Goal: Task Accomplishment & Management: Manage account settings

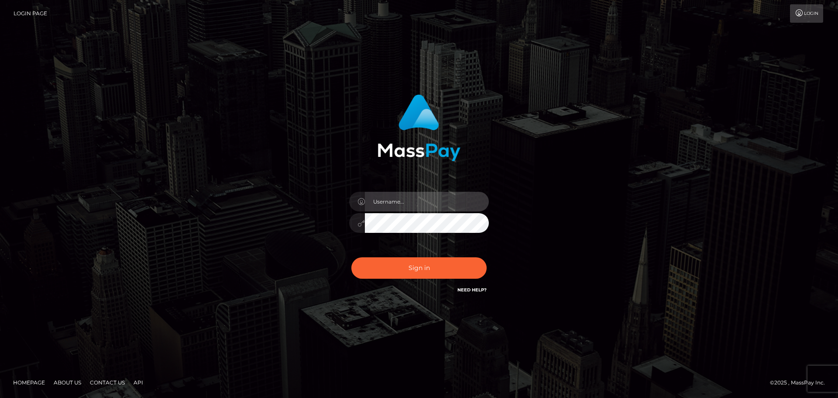
click at [413, 204] on input "text" at bounding box center [427, 202] width 124 height 20
type input "FullStop.[PERSON_NAME]"
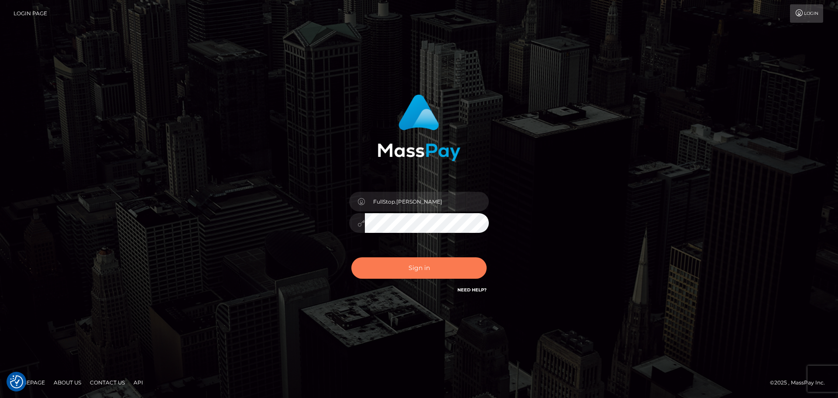
click at [424, 270] on button "Sign in" at bounding box center [419, 267] width 135 height 21
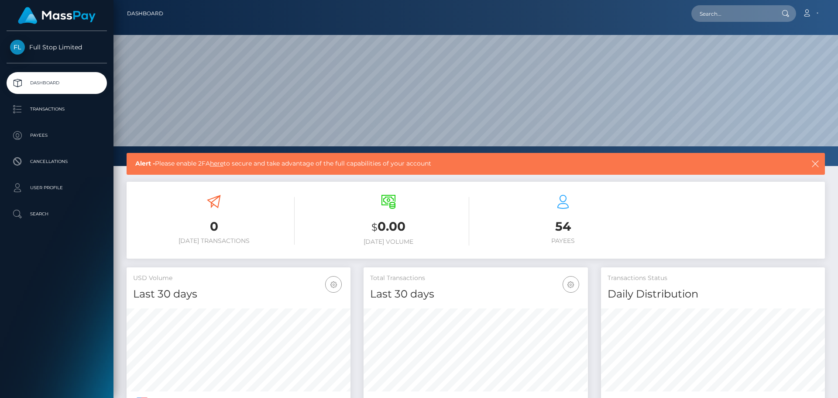
scroll to position [155, 224]
click at [53, 107] on p "Transactions" at bounding box center [56, 109] width 93 height 13
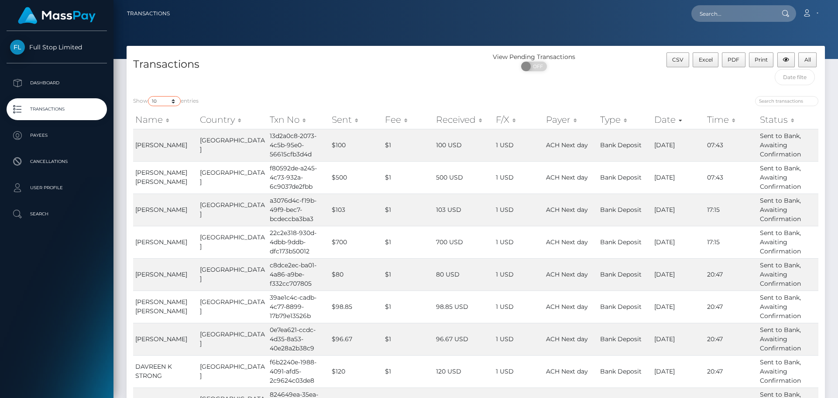
click at [176, 103] on select "10 25 50 100 250 500 1,000 3,500" at bounding box center [164, 101] width 33 height 10
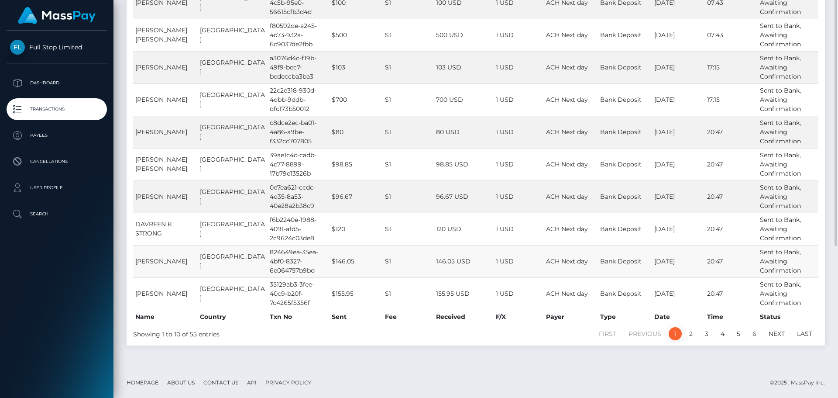
scroll to position [11, 0]
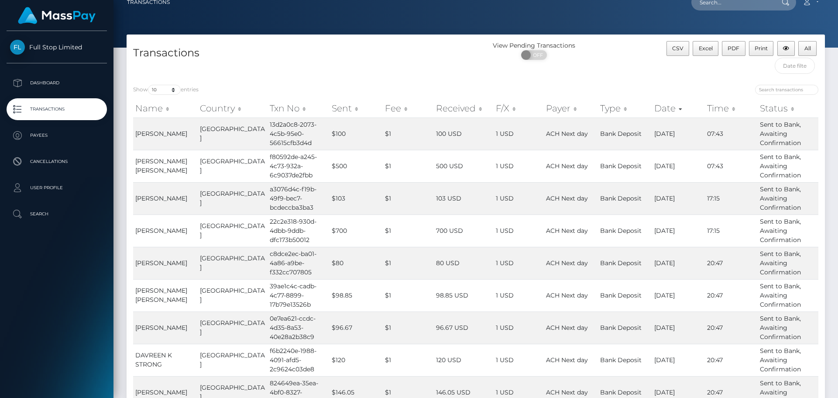
click at [51, 107] on p "Transactions" at bounding box center [56, 109] width 93 height 13
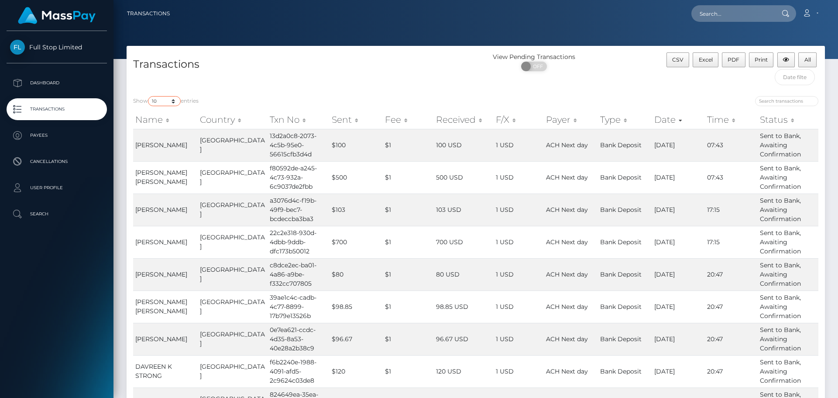
click at [176, 103] on select "10 25 50 100 250 500 1,000 3,500" at bounding box center [164, 101] width 33 height 10
select select "100"
click at [149, 96] on select "10 25 50 100 250 500 1,000 3,500" at bounding box center [164, 101] width 33 height 10
click at [33, 135] on p "Payees" at bounding box center [56, 135] width 93 height 13
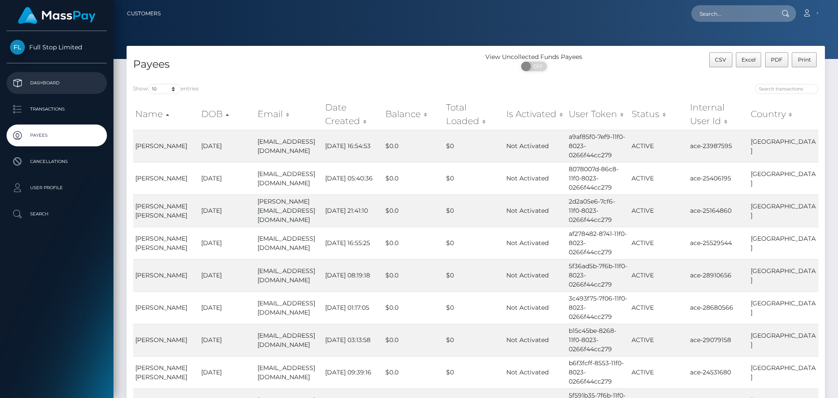
click at [56, 79] on p "Dashboard" at bounding box center [56, 82] width 93 height 13
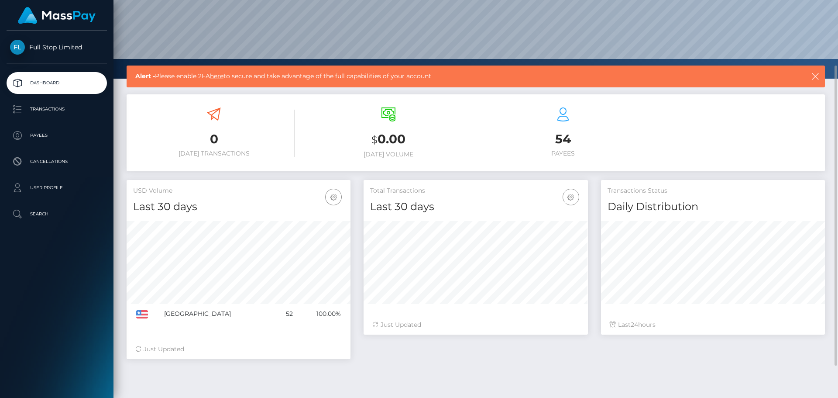
scroll to position [130, 0]
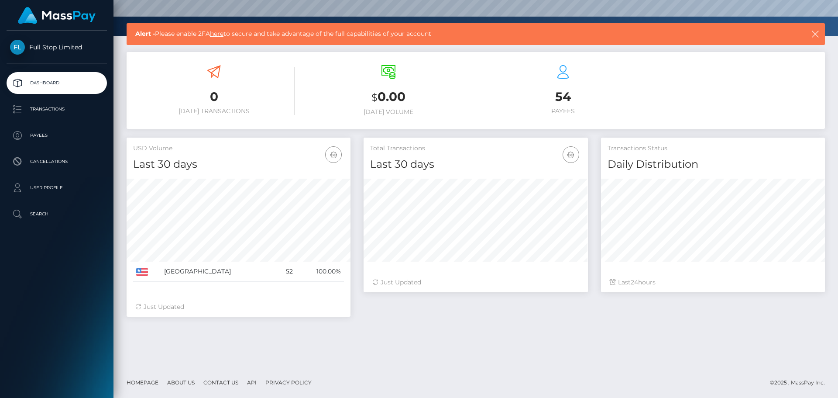
click at [51, 44] on span "Full Stop Limited" at bounding box center [57, 47] width 100 height 8
click at [223, 35] on link "here" at bounding box center [217, 34] width 14 height 8
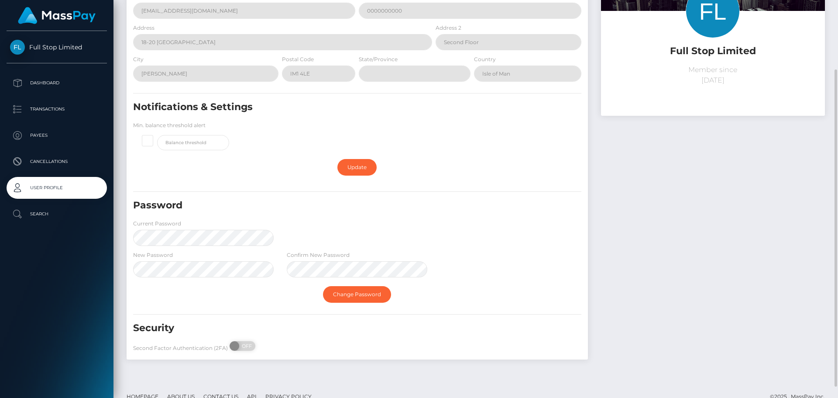
scroll to position [101, 0]
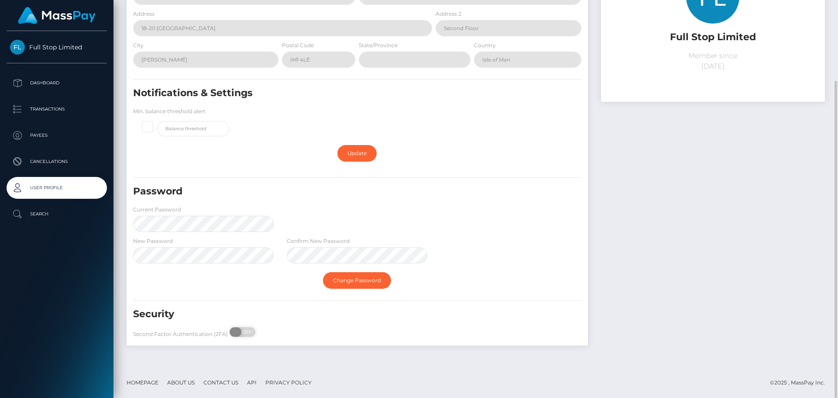
click at [244, 331] on span "OFF" at bounding box center [246, 332] width 22 height 10
checkbox input "true"
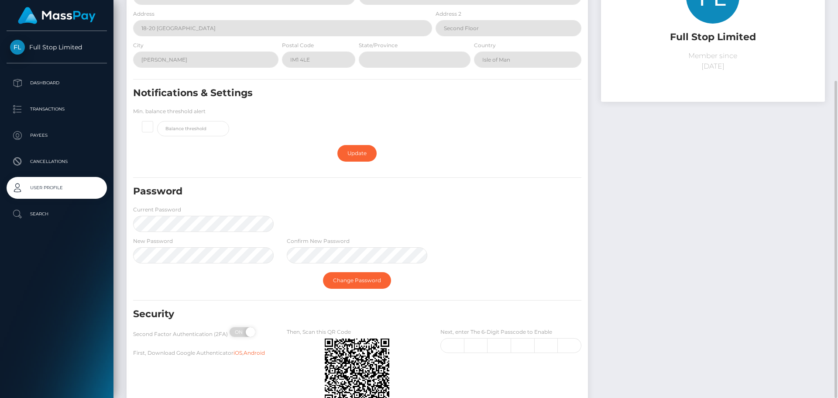
scroll to position [168, 0]
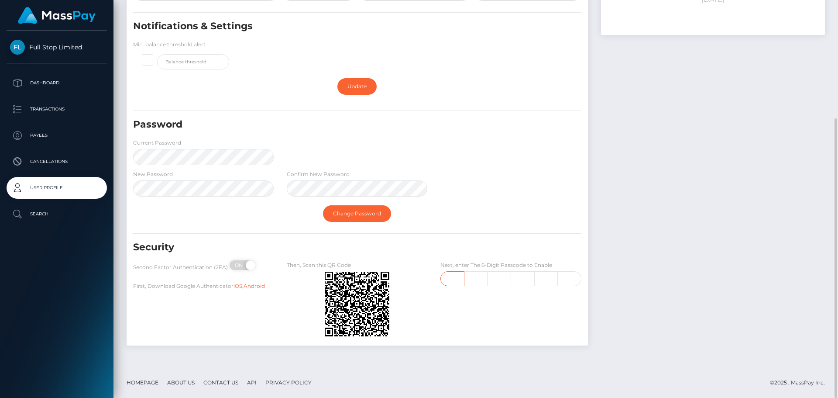
click at [452, 276] on input "text" at bounding box center [453, 278] width 24 height 15
type input "1"
type input "0"
type input "5"
type input "3"
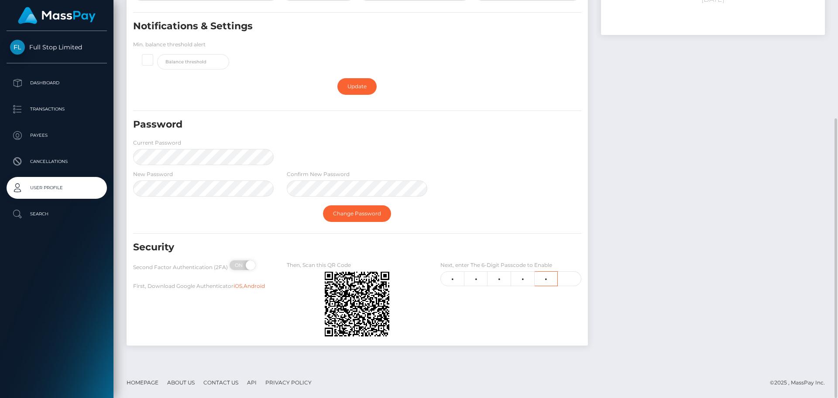
type input "8"
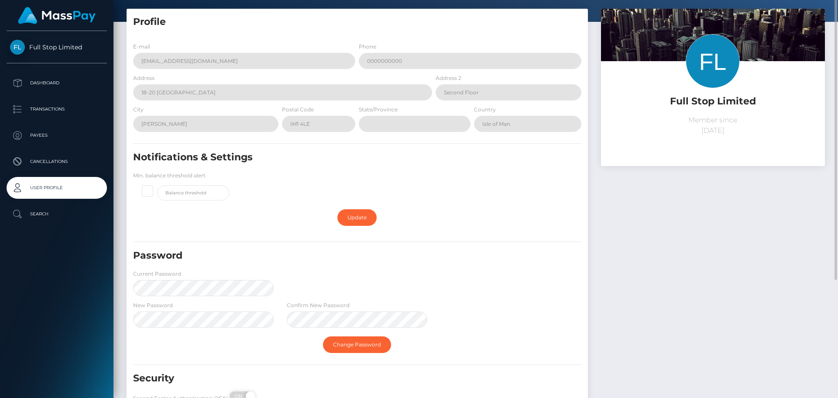
scroll to position [0, 0]
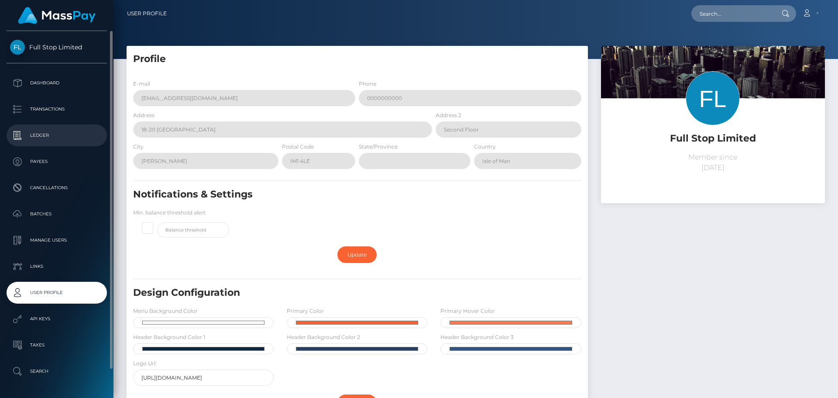
click at [37, 137] on p "Ledger" at bounding box center [56, 135] width 93 height 13
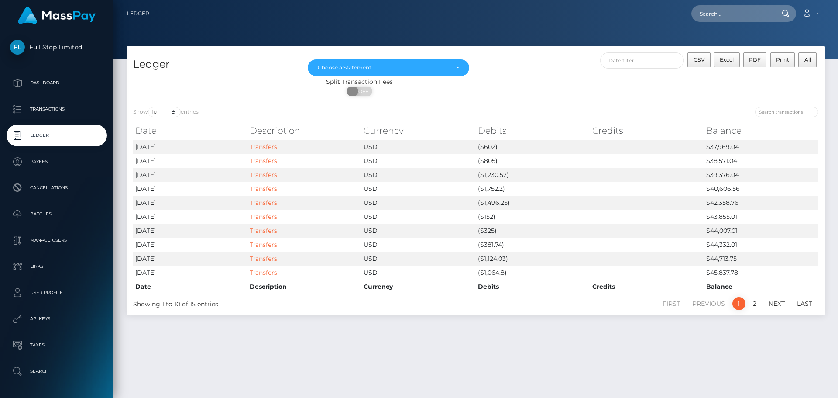
click at [362, 91] on span "OFF" at bounding box center [363, 91] width 22 height 10
checkbox input "true"
click at [176, 115] on select "10 25 50 100 250" at bounding box center [164, 112] width 33 height 10
select select "250"
click at [149, 107] on select "10 25 50 100 250" at bounding box center [164, 112] width 33 height 10
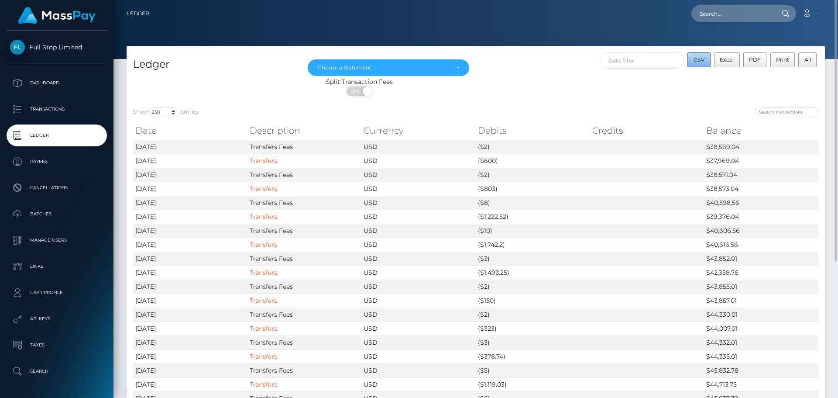
click at [704, 60] on span "CSV" at bounding box center [699, 59] width 11 height 7
click at [721, 61] on span "Excel" at bounding box center [727, 59] width 14 height 7
click at [361, 66] on div "Choose a Statement" at bounding box center [383, 67] width 131 height 7
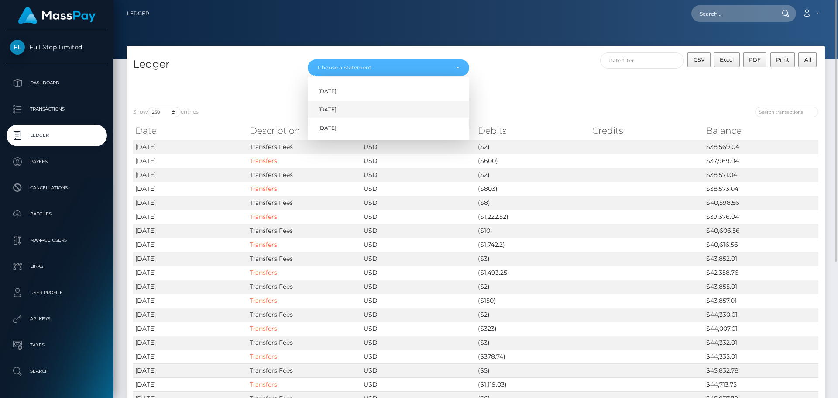
click at [331, 106] on span "Aug 2025" at bounding box center [327, 110] width 18 height 8
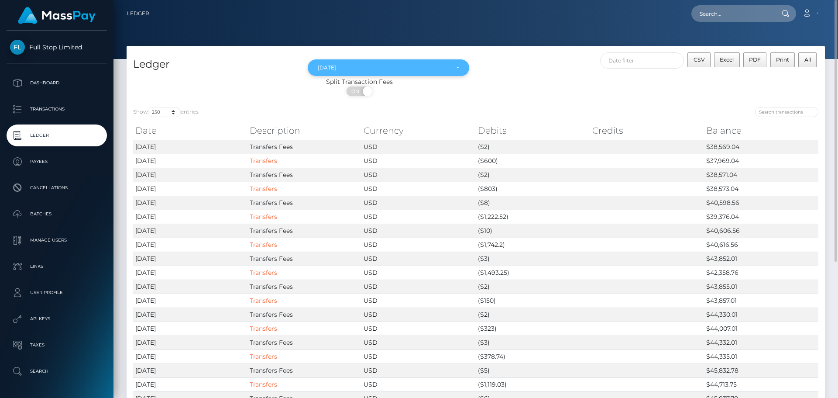
click at [457, 69] on div "Aug 2025" at bounding box center [388, 67] width 141 height 7
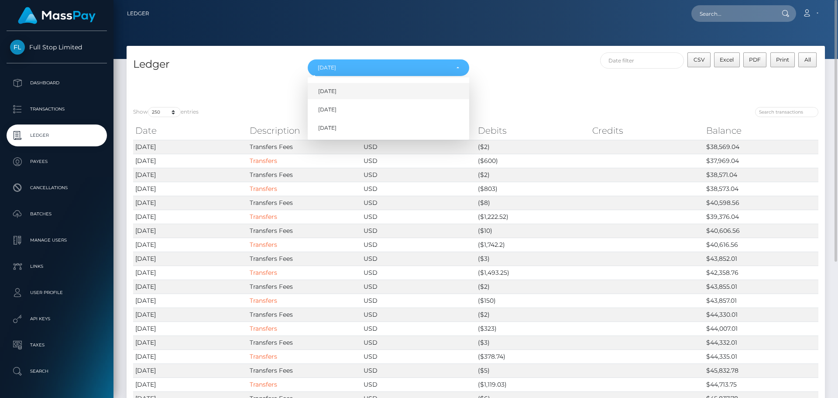
click at [329, 88] on span "Jul 2025" at bounding box center [327, 91] width 18 height 8
select select "Jul 2025"
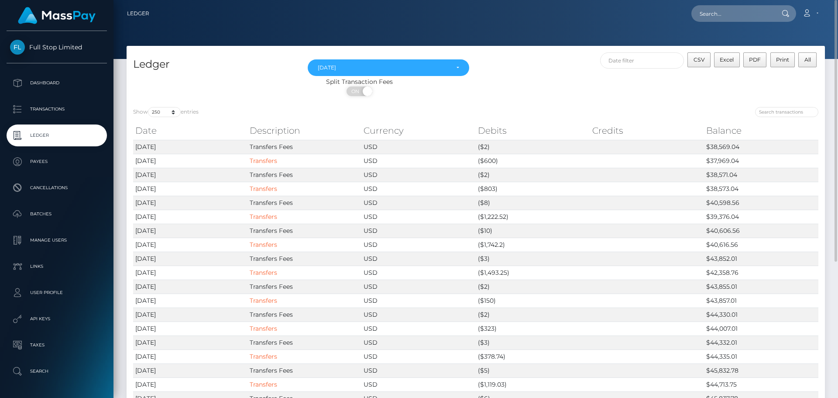
click at [572, 79] on div "Split Transaction Fees" at bounding box center [360, 81] width 466 height 9
click at [811, 14] on icon at bounding box center [807, 13] width 9 height 7
click at [780, 55] on link "Logout" at bounding box center [790, 56] width 70 height 16
